Goal: Task Accomplishment & Management: Manage account settings

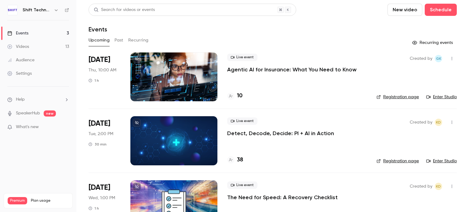
scroll to position [28, 0]
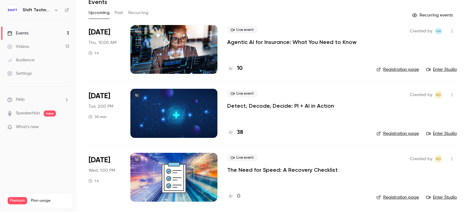
click at [234, 106] on p "Detect, Decode, Decide: PI + AI in Action" at bounding box center [280, 105] width 107 height 7
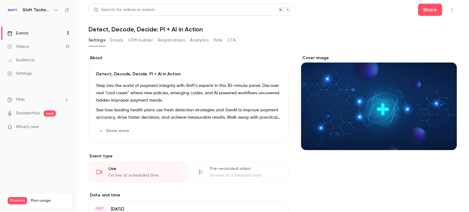
click at [120, 45] on button "Emails" at bounding box center [116, 40] width 13 height 10
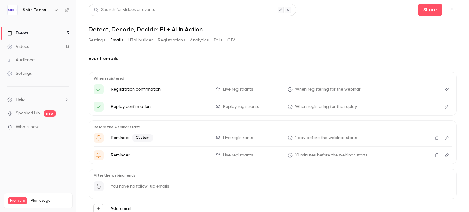
click at [100, 39] on button "Settings" at bounding box center [97, 40] width 17 height 10
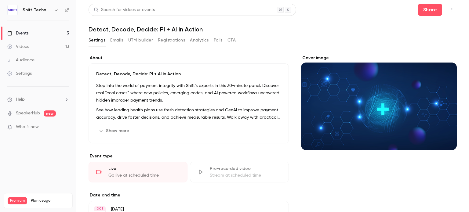
click at [169, 44] on button "Registrations" at bounding box center [171, 40] width 27 height 10
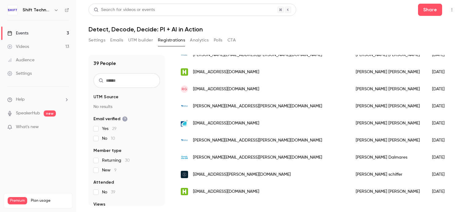
scroll to position [563, 0]
